Goal: Information Seeking & Learning: Compare options

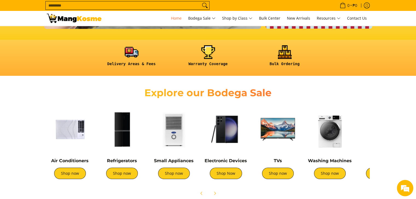
scroll to position [133, 0]
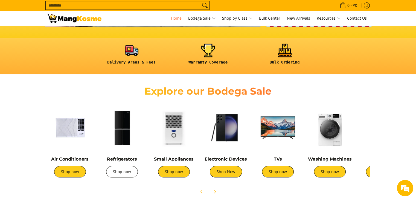
click at [113, 174] on link "Shop now" at bounding box center [122, 171] width 32 height 11
click at [215, 194] on span "Next" at bounding box center [214, 192] width 7 height 7
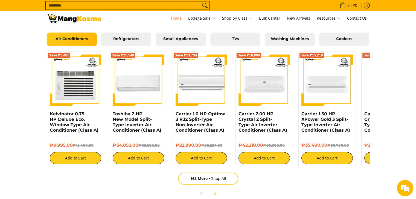
scroll to position [0, 669]
click at [348, 41] on link "Cookers" at bounding box center [344, 40] width 50 height 14
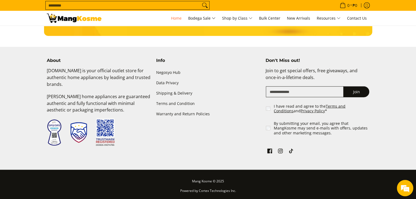
scroll to position [657, 0]
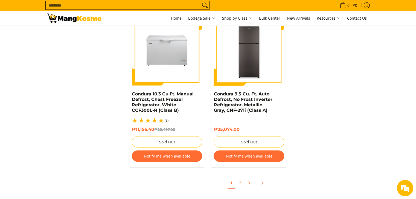
scroll to position [1167, 0]
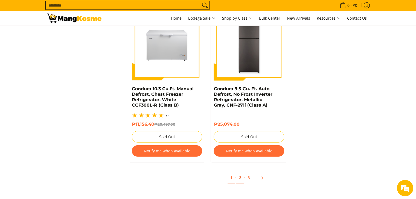
click at [239, 175] on link "2" at bounding box center [240, 178] width 8 height 11
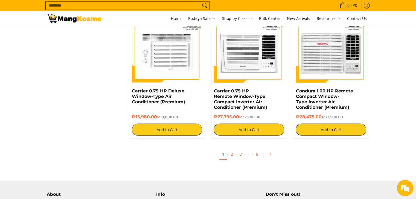
scroll to position [1030, 0]
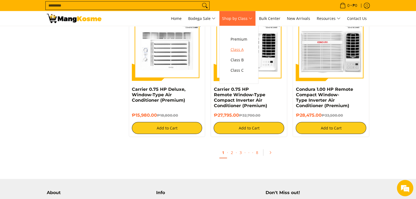
click at [244, 50] on span "Class A" at bounding box center [238, 49] width 17 height 7
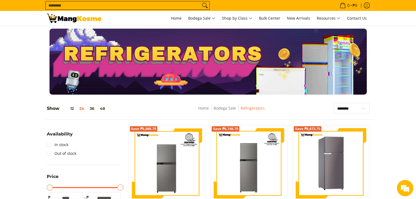
click at [357, 160] on img at bounding box center [330, 163] width 65 height 70
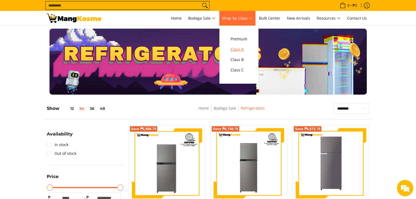
click at [245, 49] on span "Class A" at bounding box center [238, 49] width 17 height 7
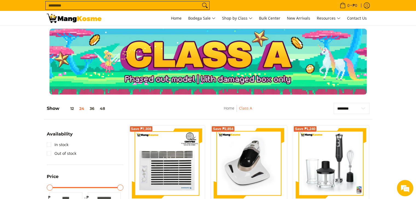
drag, startPoint x: 409, startPoint y: 33, endPoint x: 410, endPoint y: 64, distance: 30.9
click at [410, 64] on div at bounding box center [208, 62] width 416 height 66
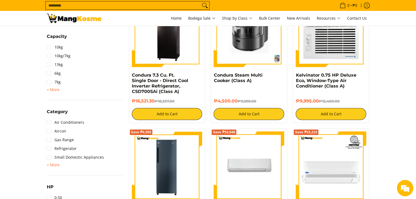
scroll to position [275, 0]
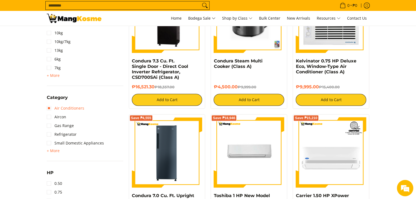
click at [51, 106] on link "Air Conditioners" at bounding box center [65, 108] width 37 height 9
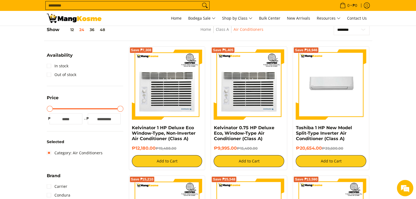
scroll to position [77, 0]
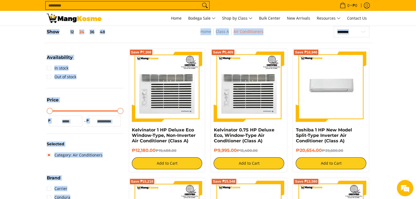
drag, startPoint x: 415, startPoint y: 36, endPoint x: 414, endPoint y: 66, distance: 29.8
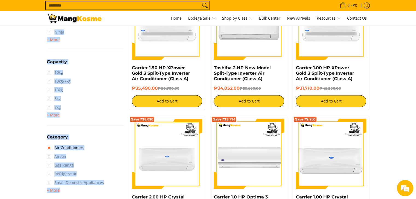
scroll to position [270, 0]
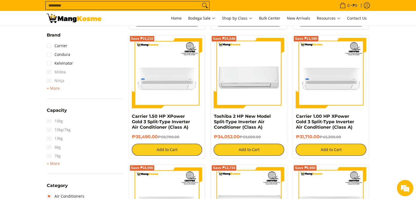
scroll to position [0, 0]
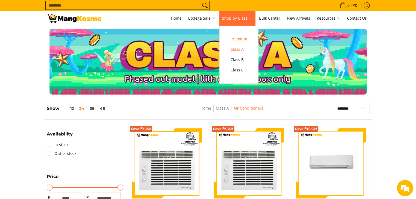
click at [236, 41] on span "Premium" at bounding box center [238, 39] width 17 height 7
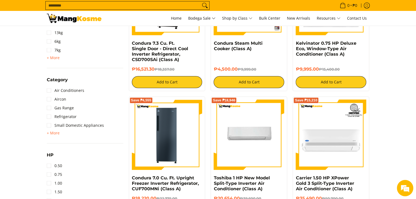
scroll to position [295, 0]
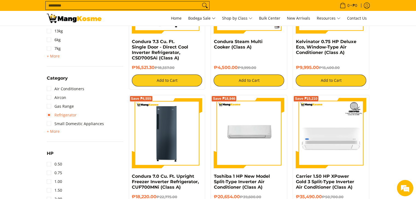
click at [50, 117] on link "Refrigerator" at bounding box center [62, 115] width 30 height 9
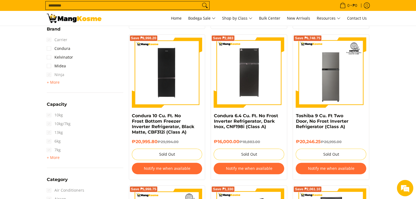
scroll to position [228, 0]
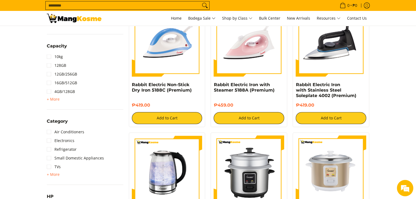
scroll to position [265, 0]
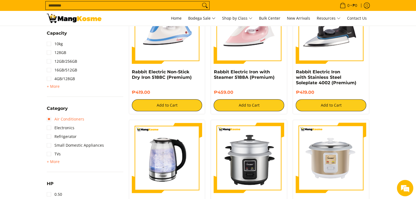
click at [49, 117] on link "Air Conditioners" at bounding box center [65, 119] width 37 height 9
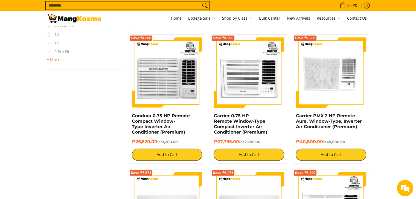
scroll to position [762, 0]
